Goal: Find specific page/section: Find specific page/section

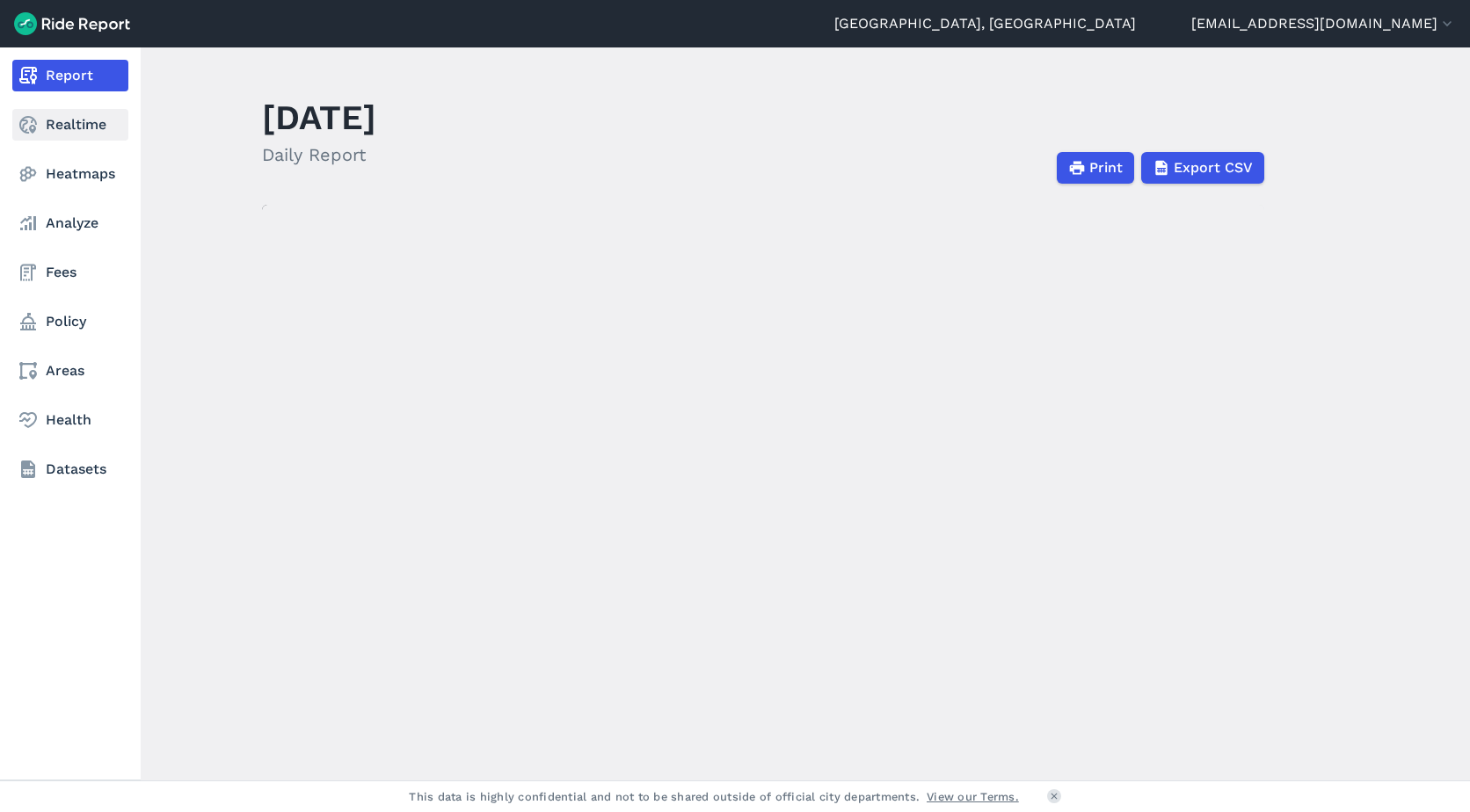
click at [56, 132] on link "Realtime" at bounding box center [70, 125] width 116 height 32
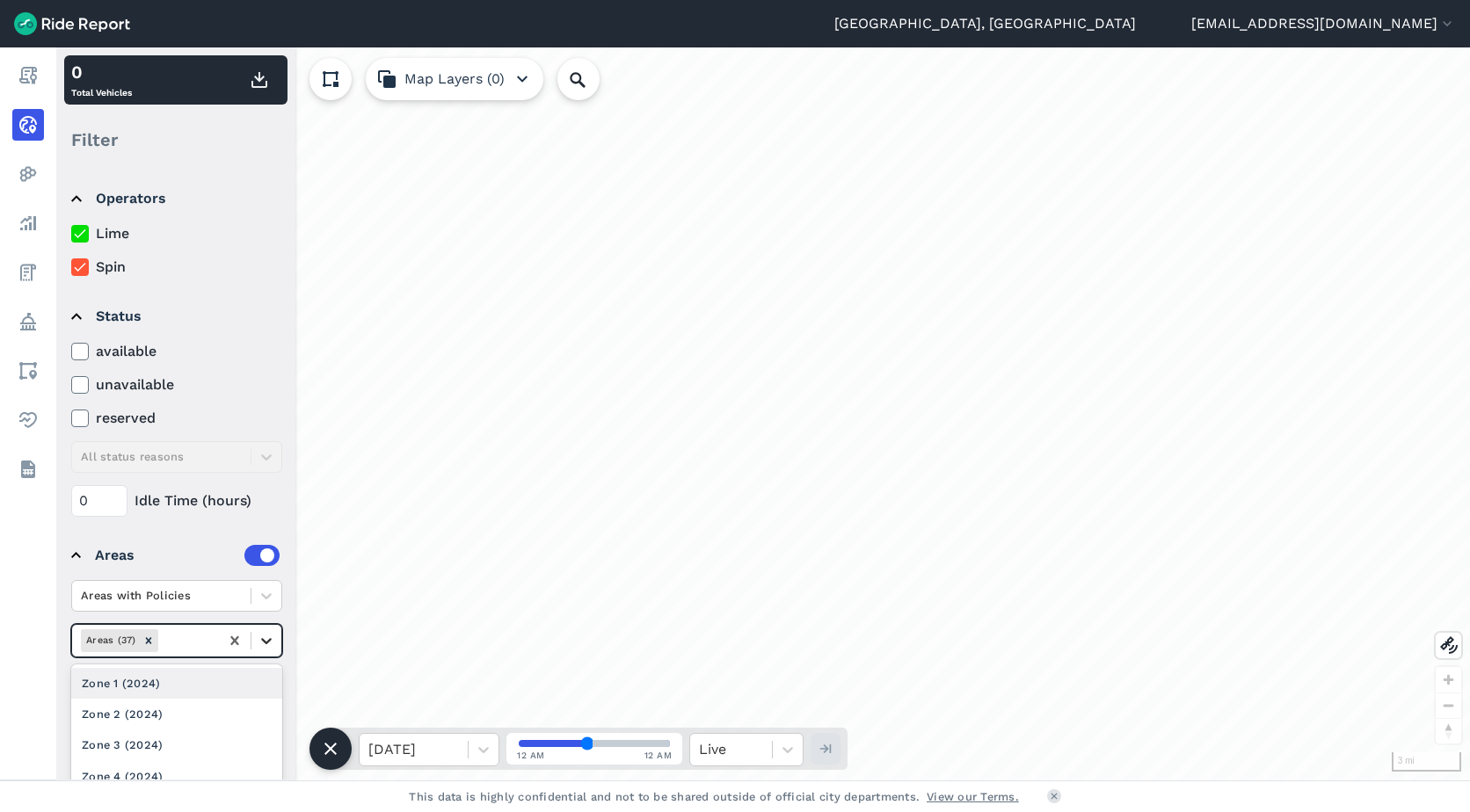
click at [267, 639] on icon at bounding box center [266, 640] width 17 height 17
click at [170, 761] on div "Zone 4 (2024)" at bounding box center [177, 777] width 211 height 31
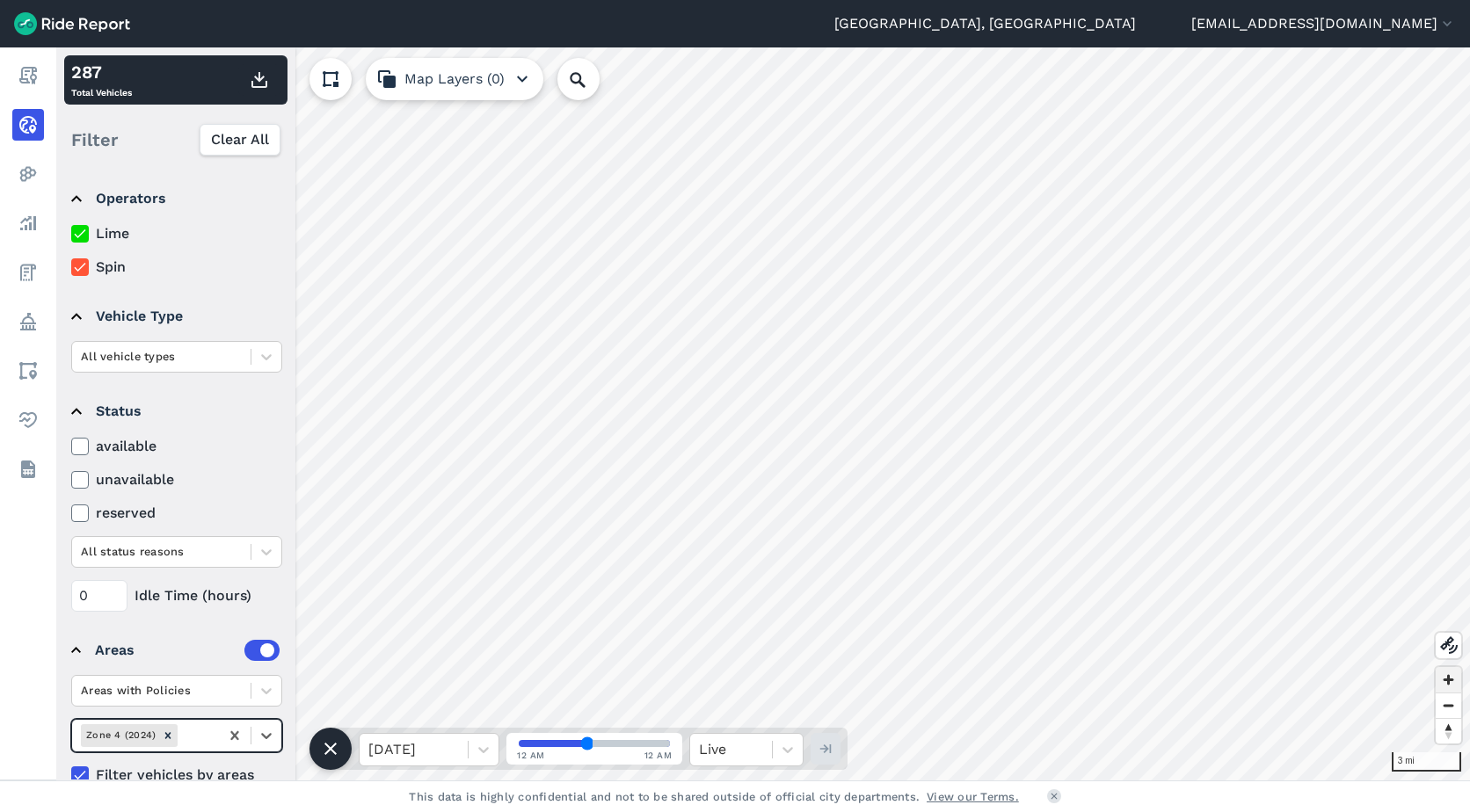
click at [1454, 683] on span "Zoom in" at bounding box center [1448, 680] width 25 height 25
click at [1447, 686] on span "Zoom in" at bounding box center [1448, 680] width 25 height 25
